Goal: Check status: Check status

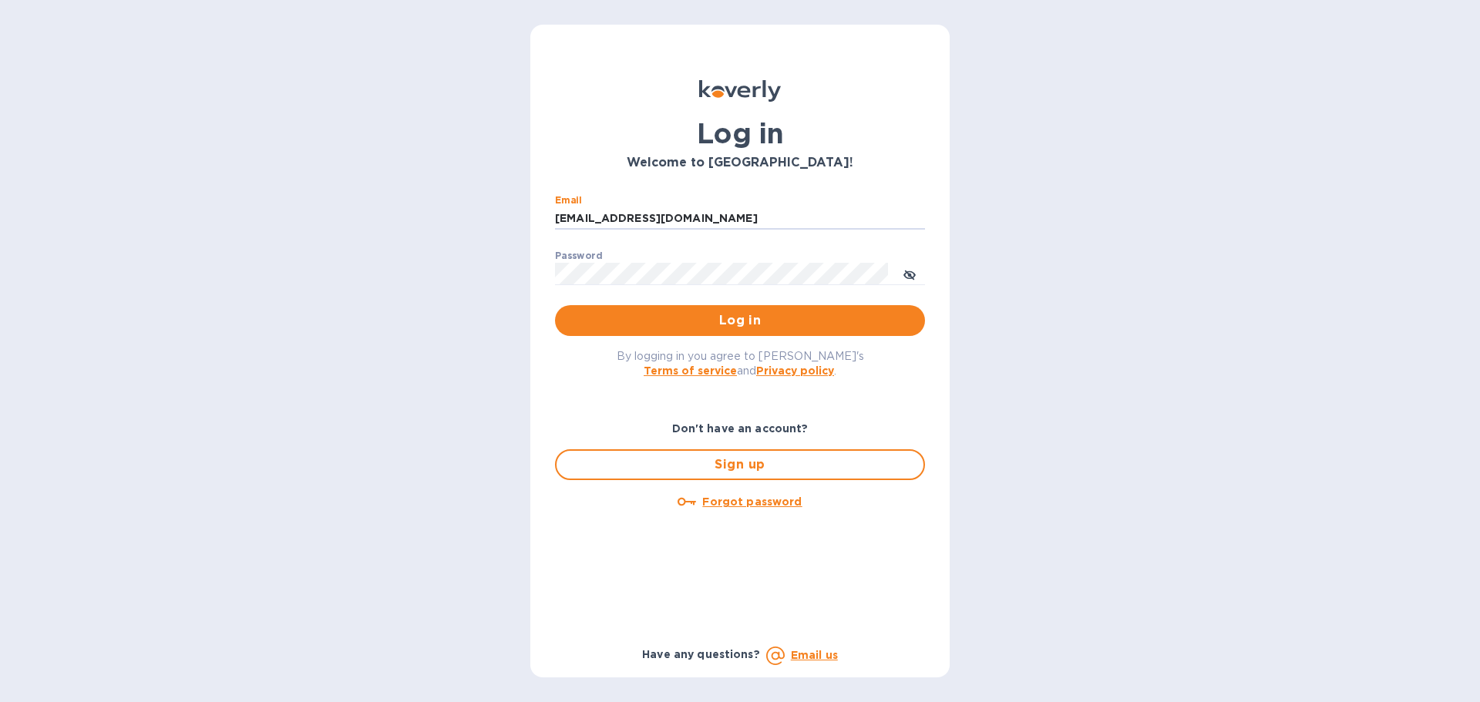
drag, startPoint x: 696, startPoint y: 219, endPoint x: 534, endPoint y: 203, distance: 162.6
click at [534, 203] on div "Log in Welcome to [GEOGRAPHIC_DATA]! Email [EMAIL_ADDRESS][DOMAIN_NAME] ​ Passw…" at bounding box center [739, 351] width 419 height 653
type input "[EMAIL_ADDRESS][DOMAIN_NAME]"
click at [684, 314] on span "Log in" at bounding box center [739, 320] width 345 height 18
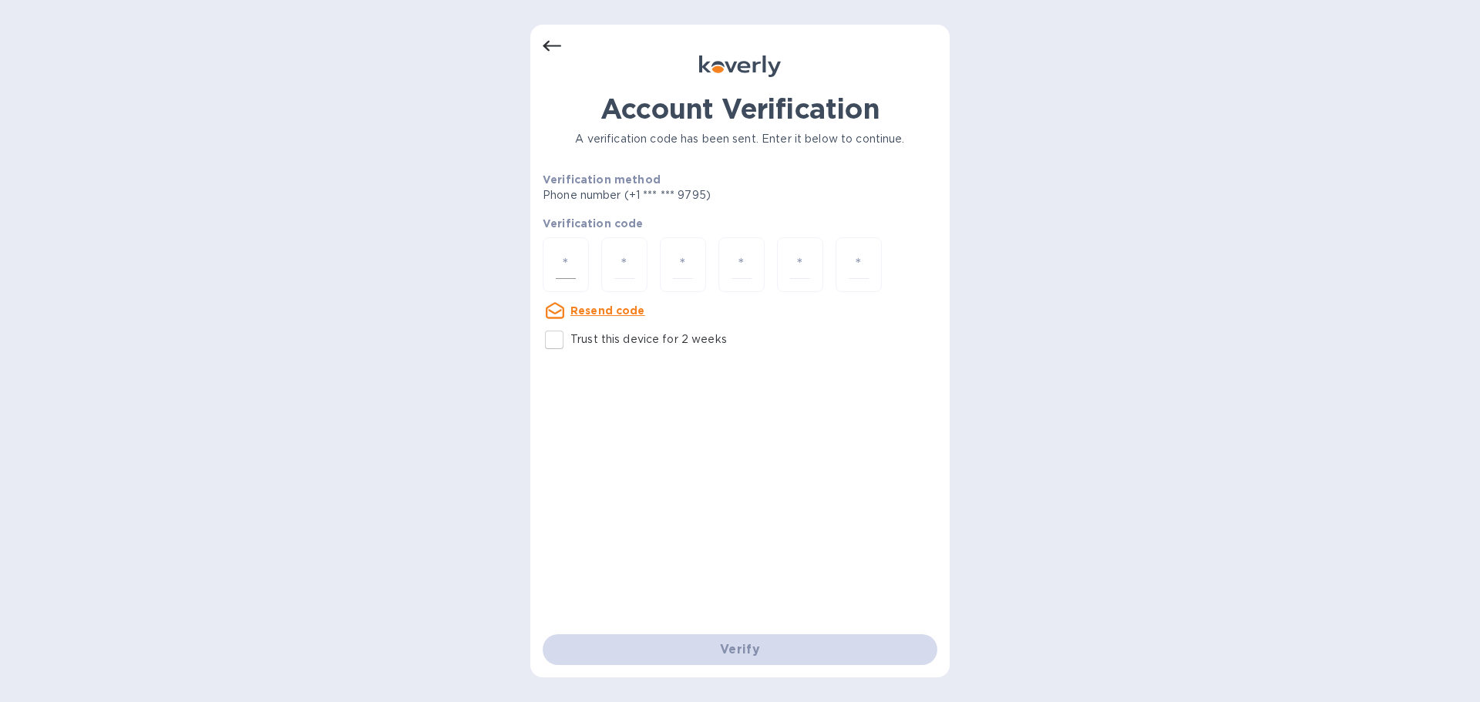
click at [575, 257] on div at bounding box center [565, 264] width 46 height 55
type input "4"
type input "8"
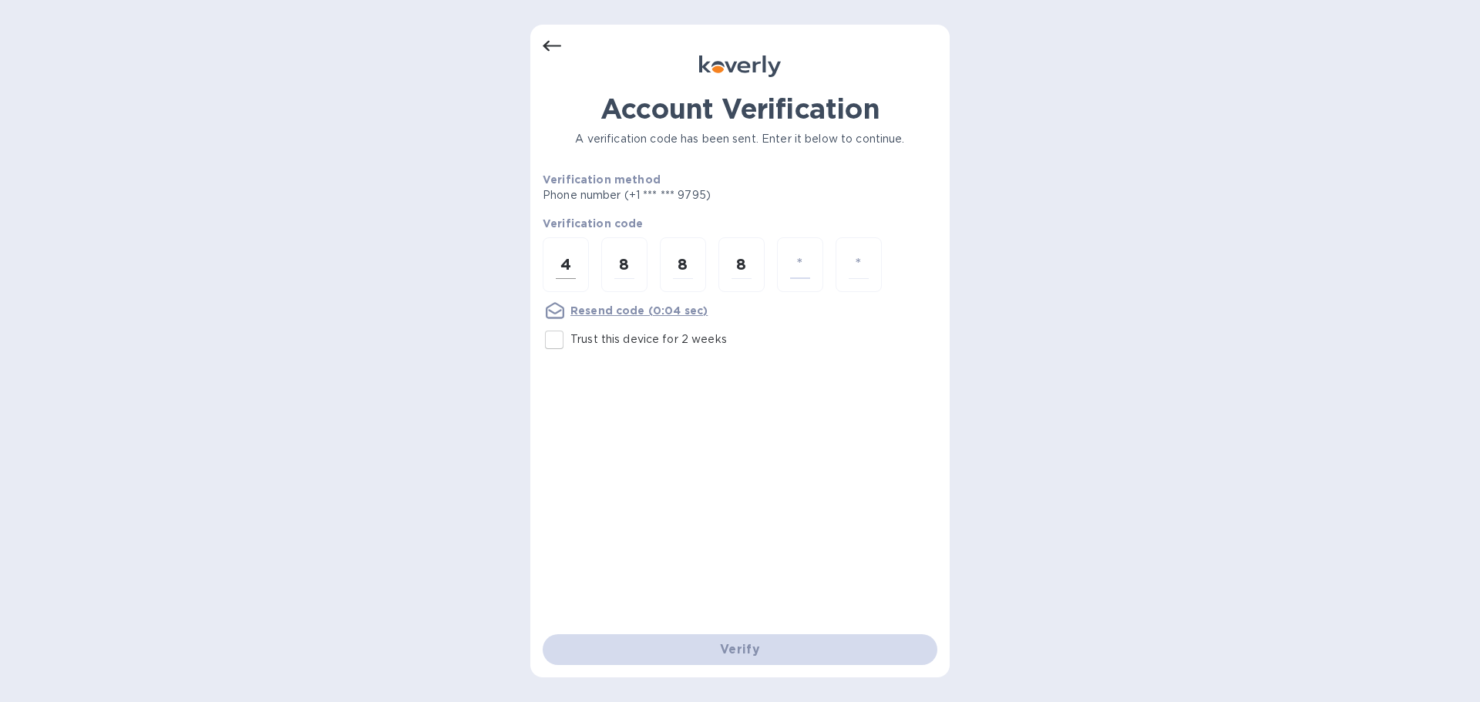
type input "0"
type input "5"
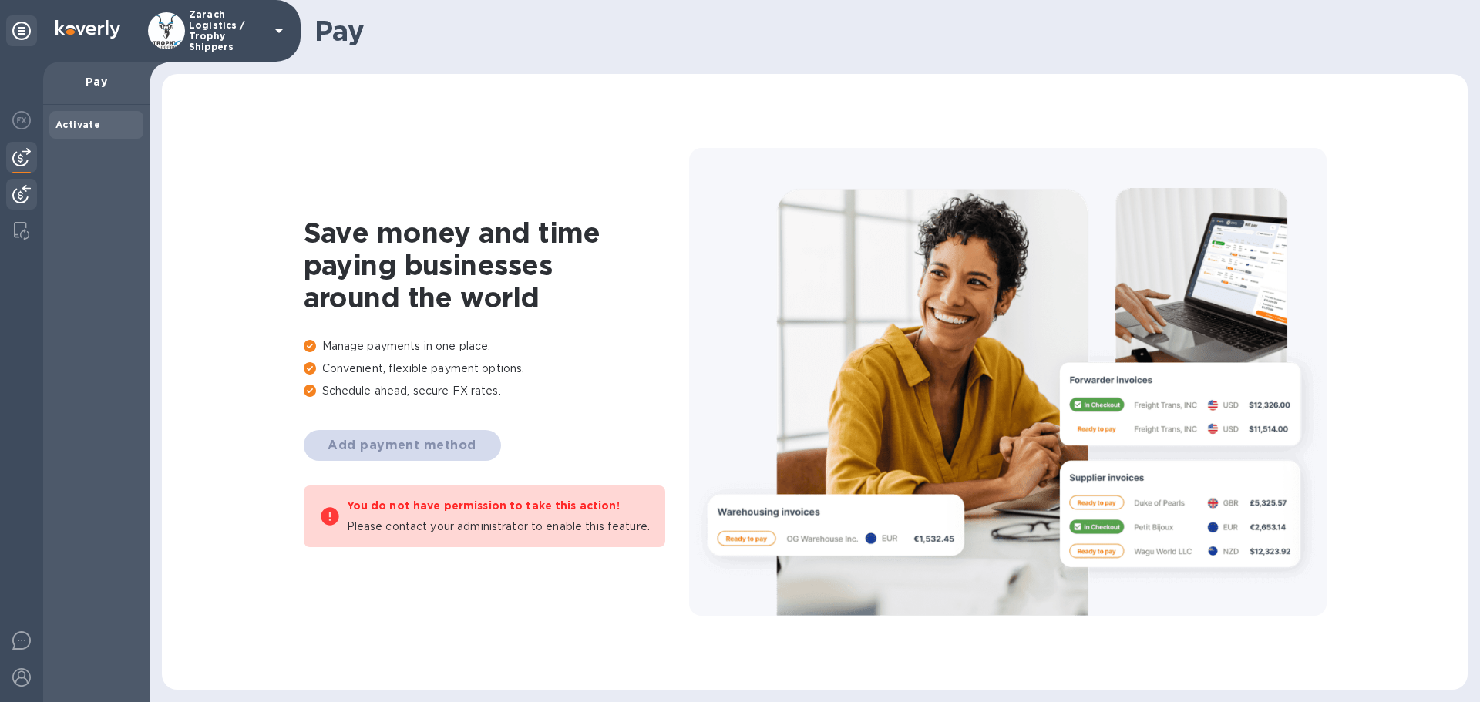
click at [22, 190] on img at bounding box center [21, 194] width 18 height 18
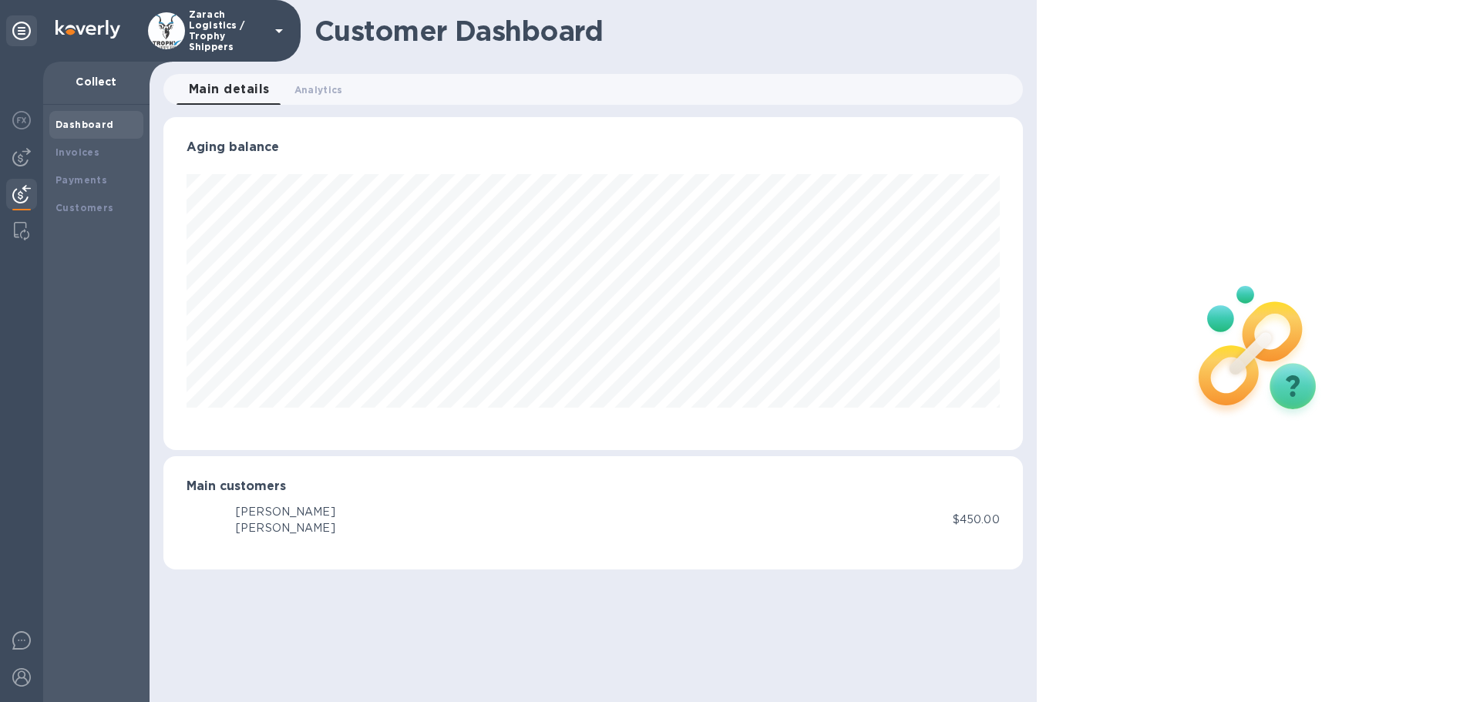
scroll to position [333, 858]
click at [67, 180] on b "Payments" at bounding box center [81, 180] width 52 height 12
